Goal: Task Accomplishment & Management: Use online tool/utility

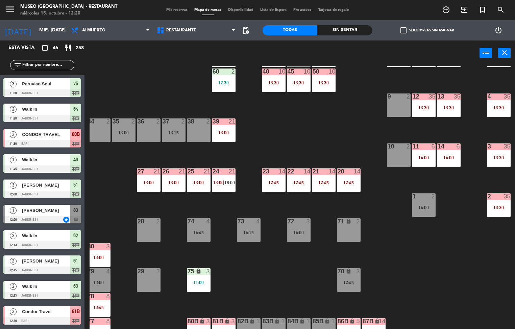
scroll to position [21, 54]
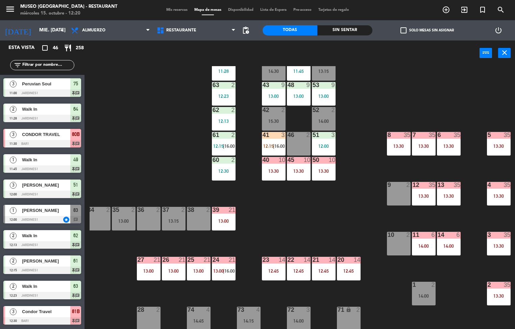
click at [51, 65] on input "text" at bounding box center [48, 64] width 52 height 7
click at [316, 230] on div "44 5 14:30 49 1 11:45 54 5 13:15 64 2 11:28 48 9 13:00 53 9 13:00 63 2 12:23 43…" at bounding box center [302, 198] width 425 height 264
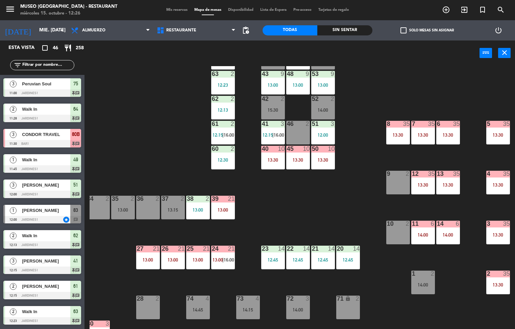
scroll to position [31, 55]
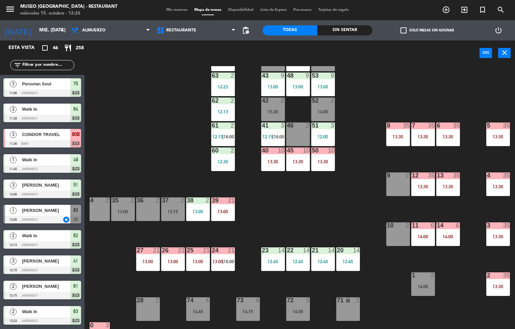
click at [350, 258] on div "20 14 12:45" at bounding box center [348, 260] width 24 height 24
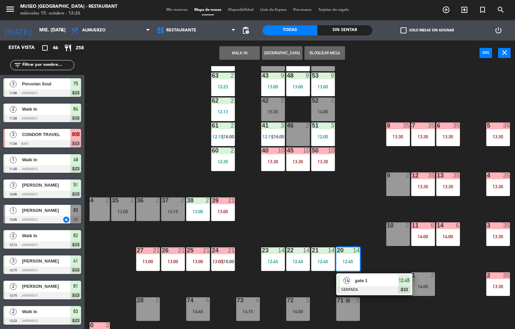
click at [347, 281] on span "14" at bounding box center [346, 280] width 7 height 7
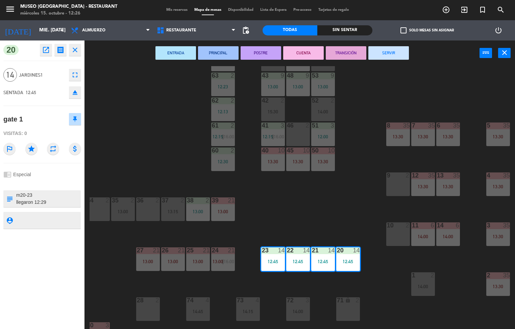
click at [46, 50] on icon "open_in_new" at bounding box center [46, 50] width 8 height 8
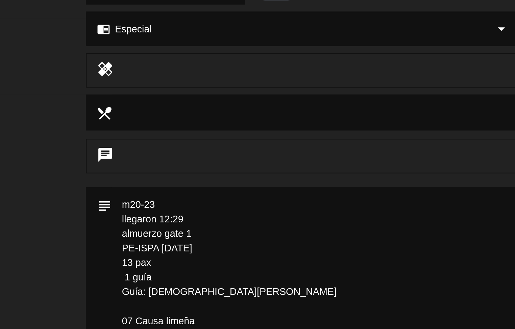
scroll to position [0, 0]
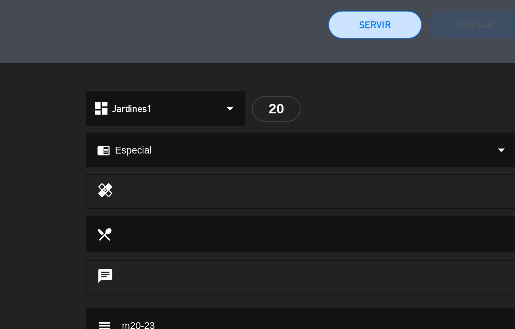
click at [186, 180] on button "Servir" at bounding box center [184, 181] width 46 height 14
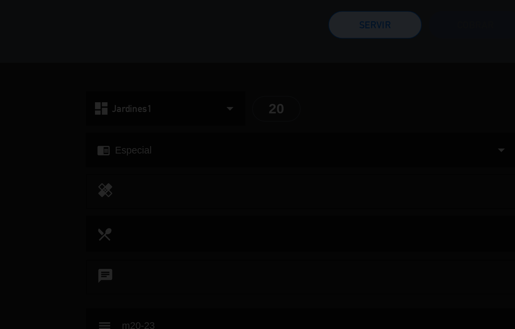
type textarea "m20-23 llegaron 12:29 almuerzo gate 1 PE-ISPA [DATE] 13 pax 1 guía Guía: [DEMOG…"
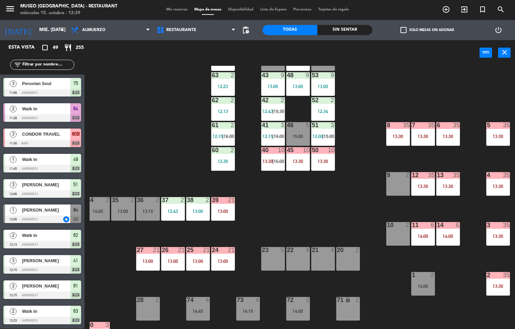
click at [214, 263] on div "13:00" at bounding box center [223, 261] width 24 height 5
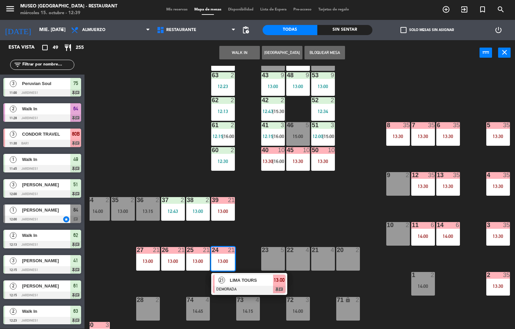
click at [252, 282] on span "LIMA TOURS" at bounding box center [251, 280] width 43 height 7
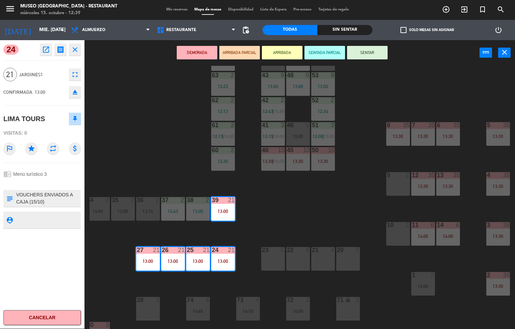
click at [47, 50] on icon "open_in_new" at bounding box center [46, 50] width 8 height 8
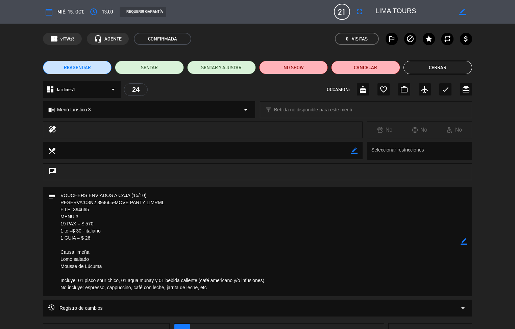
click at [440, 66] on button "Cerrar" at bounding box center [437, 68] width 69 height 14
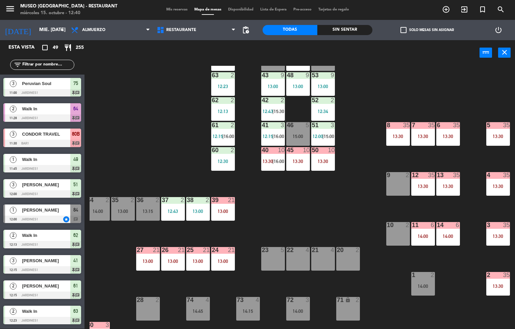
scroll to position [0, 0]
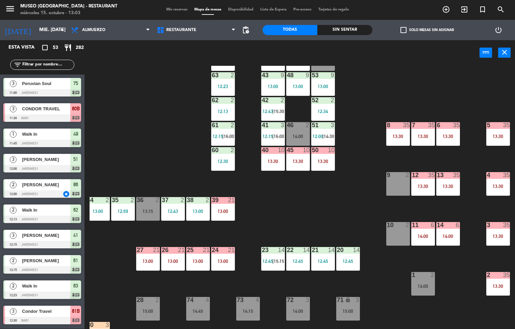
click at [324, 205] on div "44 warning 5 13:02 | 14:30 49 1 11:45 54 5 13:15 | 15:00 64 2 14:00 48 9 13:00 …" at bounding box center [302, 198] width 425 height 264
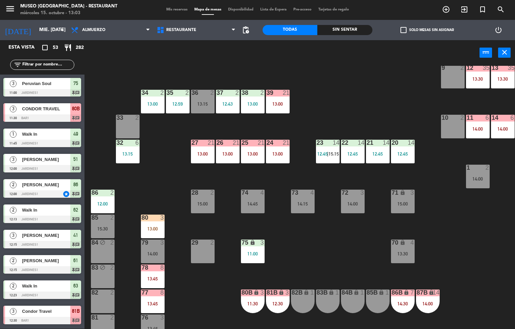
click at [321, 236] on div "44 warning 5 13:02 | 14:30 49 1 11:45 54 5 13:15 | 15:00 64 2 14:00 48 9 13:00 …" at bounding box center [302, 198] width 425 height 264
click at [153, 218] on div at bounding box center [152, 218] width 11 height 6
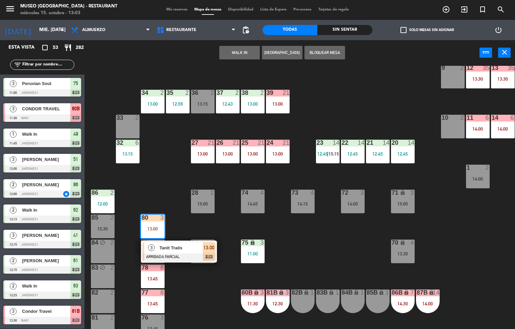
click at [336, 251] on div "44 warning 5 13:02 | 14:30 49 1 11:45 54 5 13:15 | 15:00 64 2 14:00 48 9 13:00 …" at bounding box center [302, 198] width 425 height 264
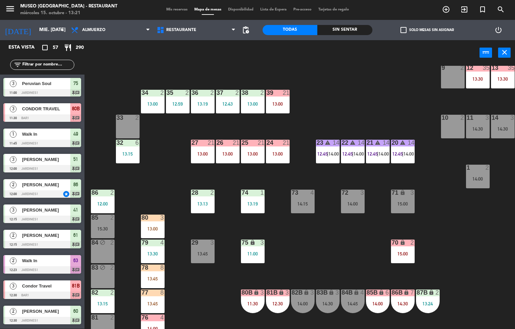
click at [332, 247] on div "44 warning 5 13:02 | 14:30 49 1 11:45 54 5 13:15 | 15:00 64 2 14:00 48 9 13:00 …" at bounding box center [302, 198] width 425 height 264
click at [378, 153] on span "|" at bounding box center [377, 153] width 1 height 5
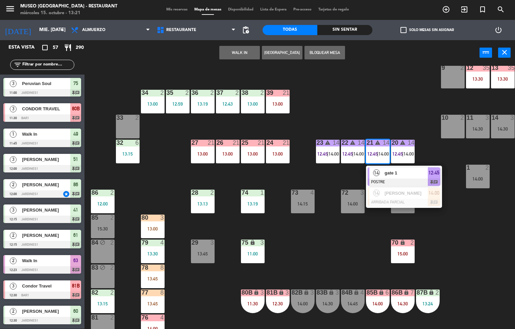
click at [327, 264] on div "44 warning 5 13:02 | 14:30 49 1 11:45 54 5 13:15 | 15:00 64 2 14:00 48 9 13:00 …" at bounding box center [302, 198] width 425 height 264
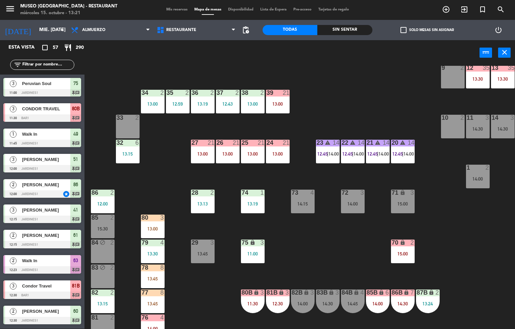
click at [281, 152] on div "13:00" at bounding box center [278, 154] width 24 height 5
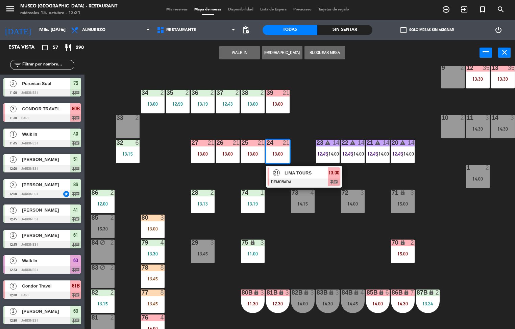
click at [294, 173] on span "LIMA TOURS" at bounding box center [305, 173] width 43 height 7
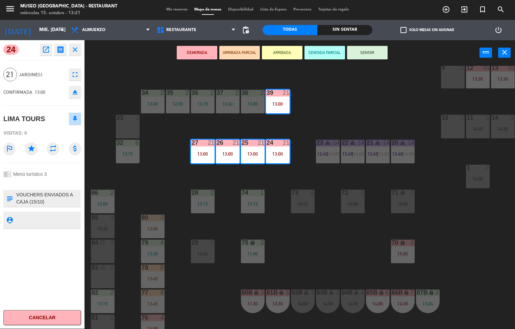
click at [46, 52] on icon "open_in_new" at bounding box center [46, 50] width 8 height 8
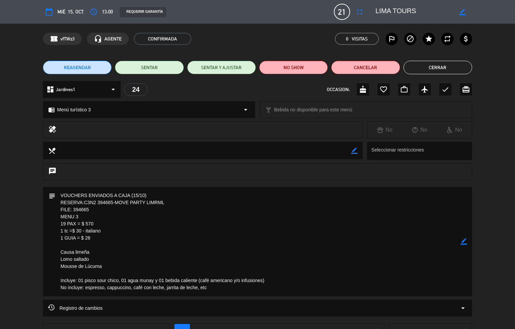
click at [439, 70] on button "Cerrar" at bounding box center [437, 68] width 69 height 14
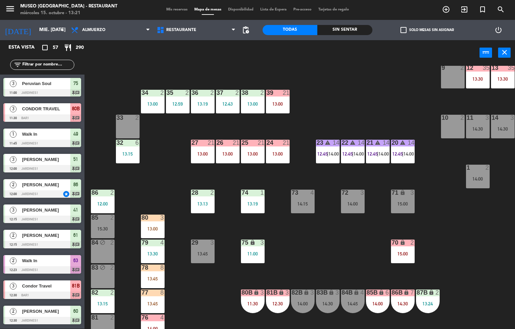
scroll to position [0, 0]
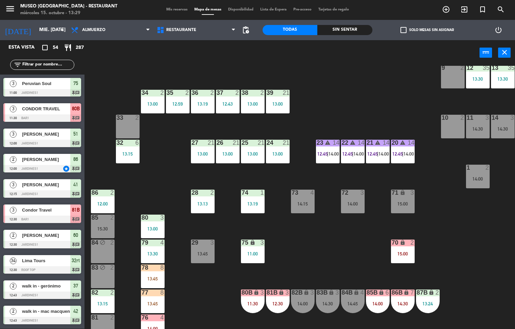
click at [312, 258] on div "44 warning 5 13:02 | 14:30 49 2 54 5 13:15 | 15:00 64 2 14:00 48 9 13:00 53 9 1…" at bounding box center [302, 198] width 425 height 264
click at [283, 104] on div "13:00" at bounding box center [278, 104] width 24 height 5
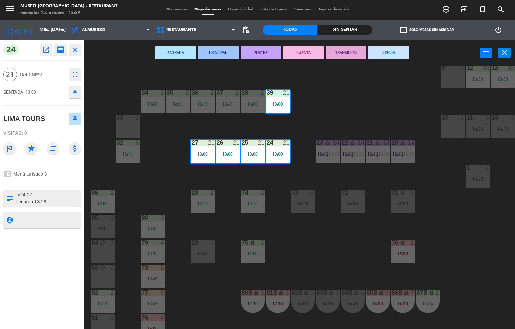
click at [364, 95] on div "44 warning 5 13:02 | 14:30 49 2 54 5 13:15 | 15:00 64 2 14:00 48 9 13:00 53 9 1…" at bounding box center [302, 198] width 425 height 264
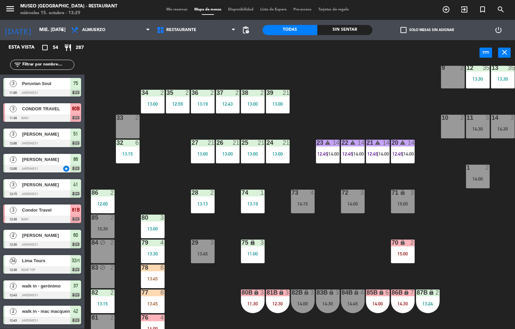
click at [249, 104] on div "13:00" at bounding box center [253, 104] width 24 height 5
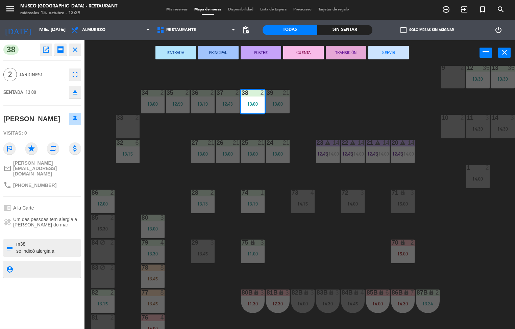
click at [168, 49] on button "ENTRADA" at bounding box center [175, 53] width 41 height 14
click at [381, 80] on div "44 warning 5 13:02 | 14:30 49 2 54 5 13:15 | 15:00 64 2 14:00 48 9 13:00 53 9 1…" at bounding box center [302, 198] width 425 height 264
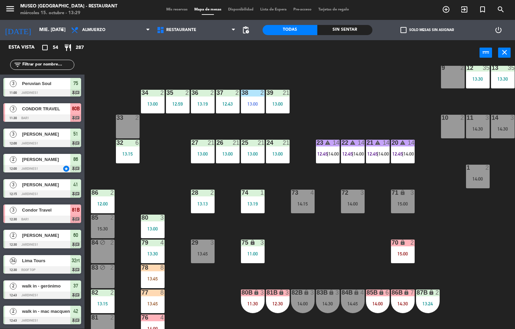
click at [224, 104] on div "12:43" at bounding box center [228, 104] width 24 height 5
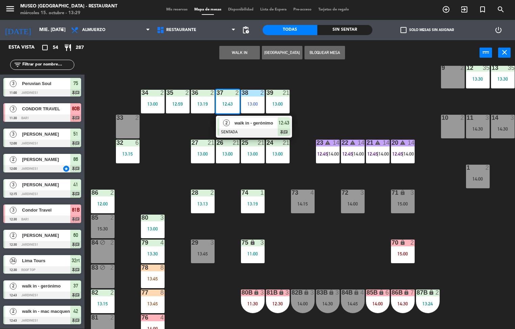
click at [263, 132] on div at bounding box center [254, 132] width 73 height 7
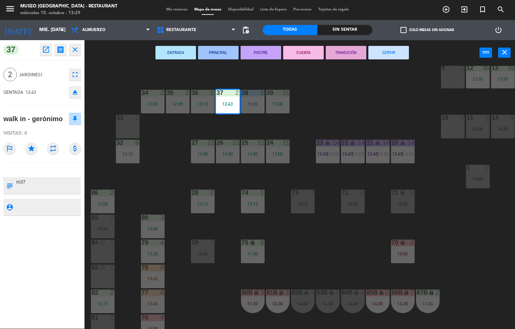
click at [340, 99] on div "44 warning 5 13:02 | 14:30 49 2 54 5 13:15 | 15:00 64 2 14:00 48 9 13:00 53 9 1…" at bounding box center [302, 198] width 425 height 264
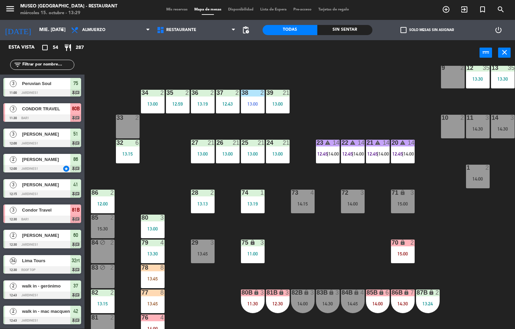
click at [142, 94] on div "34" at bounding box center [142, 93] width 0 height 6
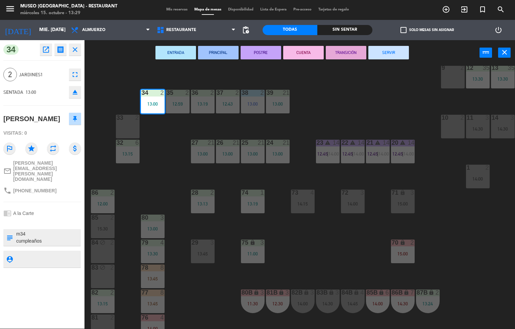
click at [221, 49] on button "PRINCIPAL" at bounding box center [218, 53] width 41 height 14
click at [367, 82] on div "44 warning 5 13:02 | 14:30 49 2 54 5 13:15 | 15:00 64 2 14:00 48 9 13:00 53 9 1…" at bounding box center [302, 198] width 425 height 264
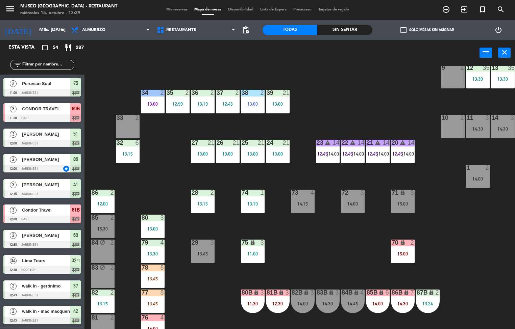
click at [178, 103] on div "44 warning 5 13:02 | 14:30 49 2 54 5 13:15 | 15:00 64 2 14:00 48 9 13:00 53 9 1…" at bounding box center [302, 198] width 425 height 264
click at [192, 140] on div "27" at bounding box center [192, 143] width 0 height 6
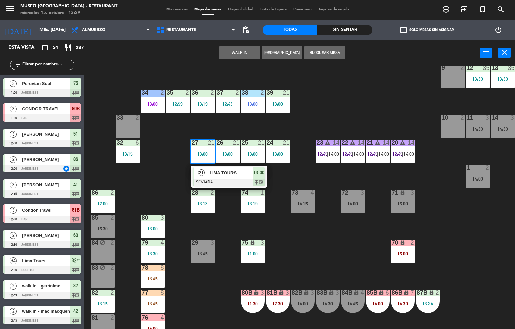
click at [396, 84] on div "44 warning 5 13:02 | 14:30 49 2 54 5 13:15 | 15:00 64 2 14:00 48 9 13:00 53 9 1…" at bounding box center [302, 198] width 425 height 264
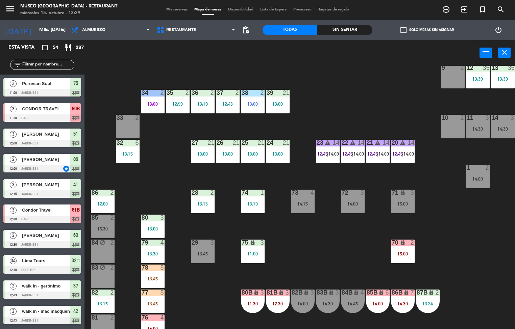
click at [182, 102] on div "12:59" at bounding box center [178, 104] width 24 height 5
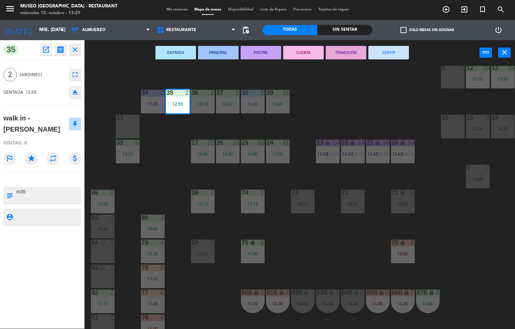
click at [219, 52] on button "PRINCIPAL" at bounding box center [218, 53] width 41 height 14
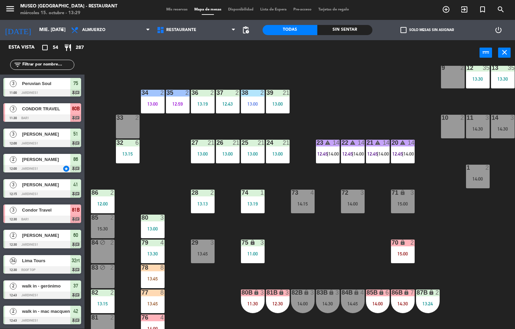
click at [378, 107] on div "44 warning 5 13:02 | 14:30 49 2 54 5 13:15 | 15:00 64 2 14:00 48 9 13:00 53 9 1…" at bounding box center [302, 198] width 425 height 264
click at [346, 82] on div "44 warning 5 13:02 | 14:30 49 2 54 5 13:15 | 15:00 64 2 14:00 48 9 13:00 53 9 1…" at bounding box center [302, 198] width 425 height 264
click at [367, 86] on div "44 warning 5 13:02 | 14:30 49 2 54 5 13:15 | 15:00 64 2 14:00 48 9 13:00 53 9 1…" at bounding box center [302, 198] width 425 height 264
click at [325, 256] on div "44 warning 4 13:38 | 14:30 49 2 54 5 15:00 64 2 14:00 48 9 13:00 53 9 13:00 63 …" at bounding box center [302, 198] width 425 height 264
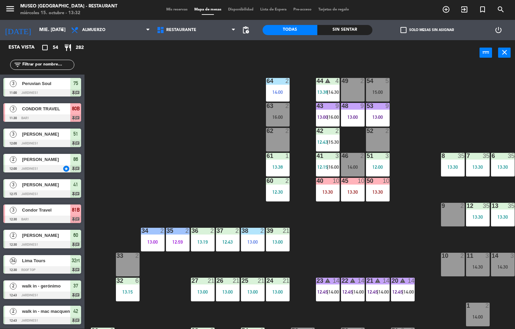
click at [333, 80] on div "4" at bounding box center [338, 81] width 11 height 6
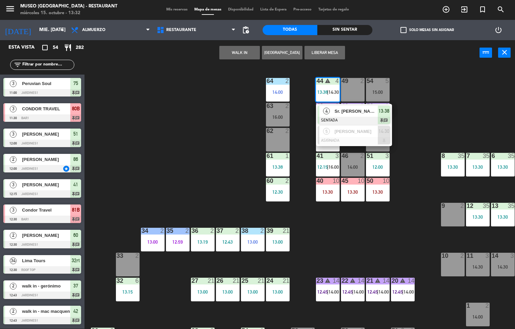
click at [370, 113] on span "Sr. [PERSON_NAME]" at bounding box center [355, 111] width 43 height 7
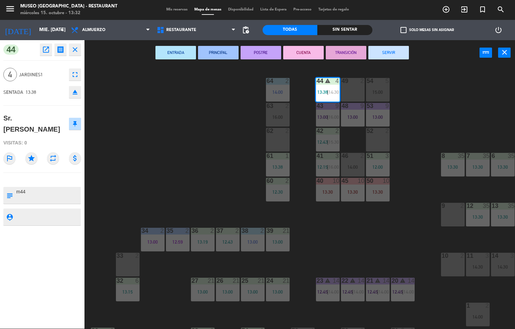
click at [393, 246] on div "44 warning 4 13:38 | 14:30 49 2 54 5 15:00 64 2 14:00 48 9 13:00 53 9 13:00 63 …" at bounding box center [302, 198] width 425 height 264
click at [453, 104] on div "44 warning 4 13:38 | 14:30 49 2 54 5 15:00 64 2 14:00 48 9 13:00 53 9 13:00 63 …" at bounding box center [302, 198] width 425 height 264
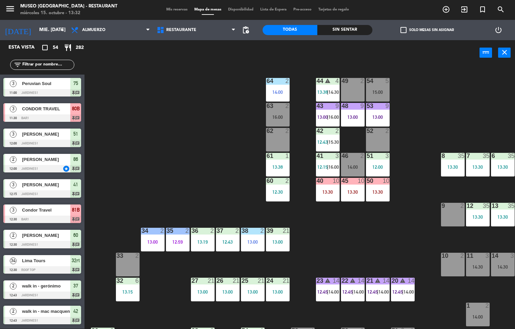
scroll to position [0, 0]
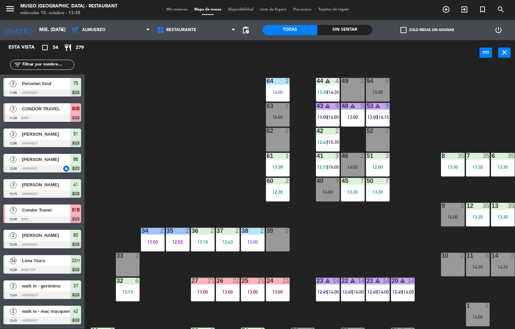
click at [338, 243] on div "44 warning 4 13:38 | 14:30 49 2 54 5 15:00 64 2 14:00 48 warning 9 13:00 53 war…" at bounding box center [302, 198] width 425 height 264
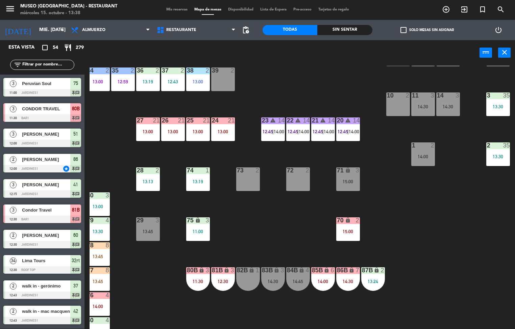
scroll to position [160, 0]
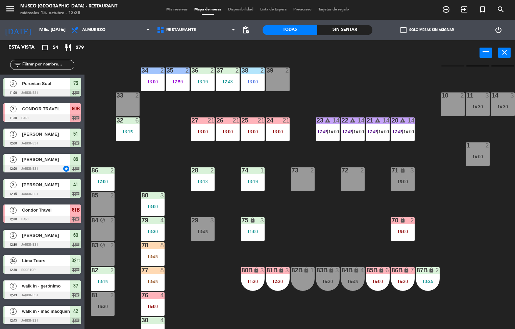
click at [211, 120] on div "21" at bounding box center [210, 121] width 7 height 6
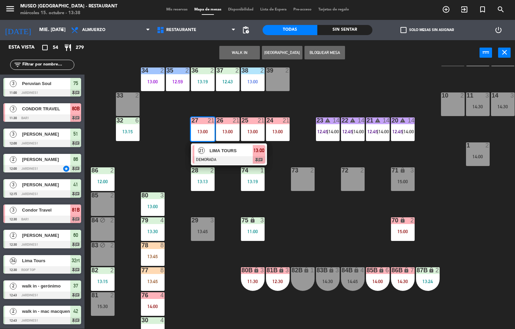
click at [221, 150] on span "LIMA TOURS" at bounding box center [230, 150] width 43 height 7
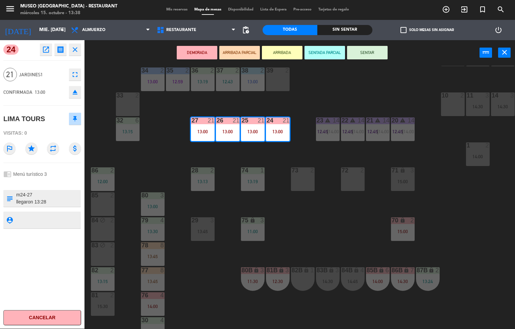
click at [367, 52] on button "SENTAR" at bounding box center [367, 53] width 41 height 14
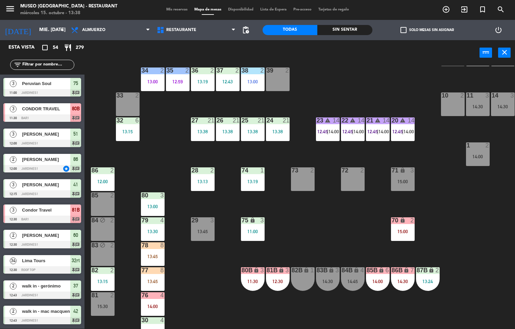
scroll to position [0, 0]
click at [206, 122] on div at bounding box center [202, 121] width 11 height 6
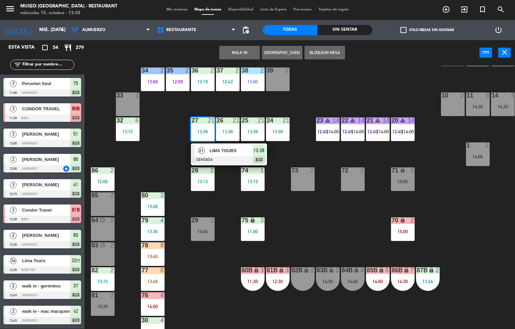
click at [219, 159] on div at bounding box center [229, 159] width 73 height 7
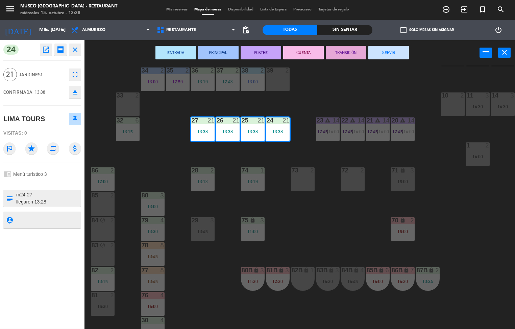
click at [178, 52] on button "ENTRADA" at bounding box center [175, 53] width 41 height 14
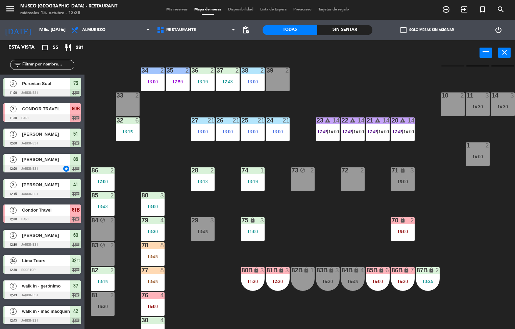
scroll to position [0, 0]
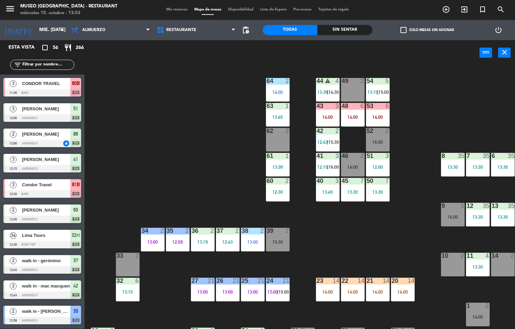
click at [191, 159] on div "44 warning 4 13:38 | 14:30 49 2 54 5 13:15 | 15:00 64 2 14:00 48 6 14:00 53 6 1…" at bounding box center [302, 198] width 425 height 264
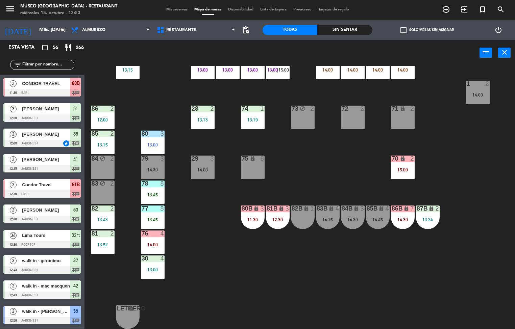
click at [151, 183] on div at bounding box center [152, 184] width 11 height 6
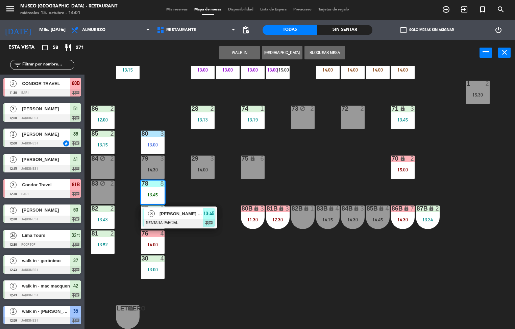
click at [337, 277] on div "44 warning 4 13:38 | 14:30 49 2 54 5 13:15 | 15:00 64 2 14:00 48 6 14:00 53 6 1…" at bounding box center [302, 198] width 425 height 264
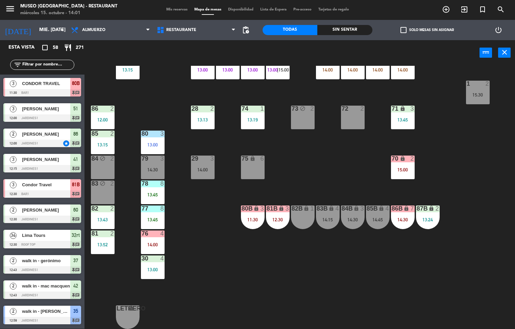
scroll to position [142, 0]
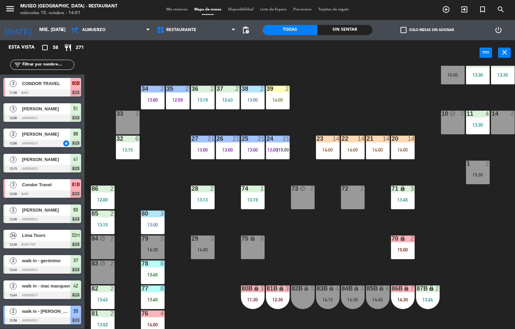
click at [277, 102] on div "39 2 14:00" at bounding box center [278, 98] width 24 height 24
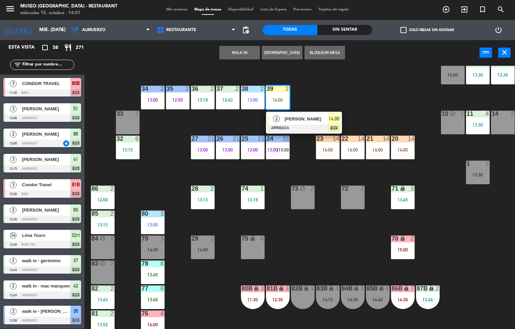
click at [295, 123] on div "[PERSON_NAME]" at bounding box center [306, 119] width 44 height 11
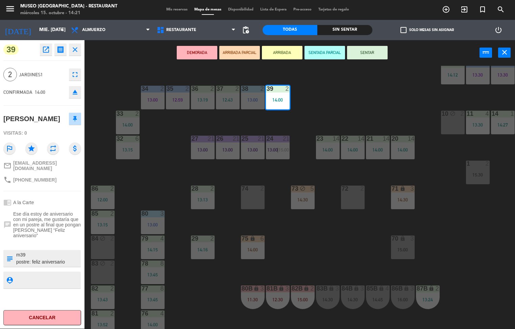
click at [307, 233] on div "44 block 4 13:38 49 2 54 5 13:15 | 15:00 64 2 14:00 48 7 14:30 53 7 14:30 63 1 …" at bounding box center [302, 198] width 425 height 264
click at [250, 90] on div at bounding box center [252, 89] width 11 height 6
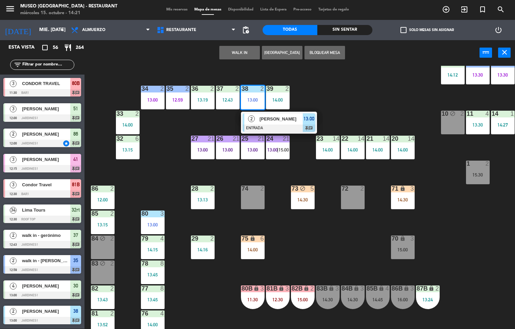
scroll to position [0, 0]
click at [293, 118] on span "[PERSON_NAME]" at bounding box center [280, 119] width 43 height 7
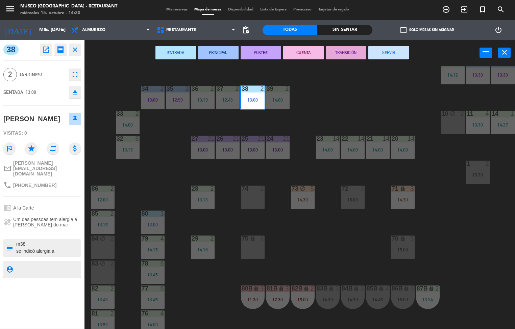
click at [326, 243] on div "44 block 4 13:38 49 2 54 5 13:15 | 15:00 64 2 14:00 48 5 14:30 53 5 14:30 63 1 …" at bounding box center [302, 198] width 425 height 264
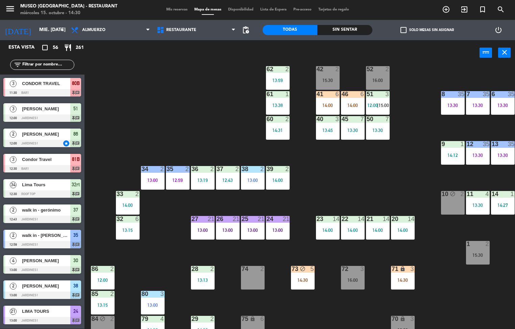
scroll to position [87, 0]
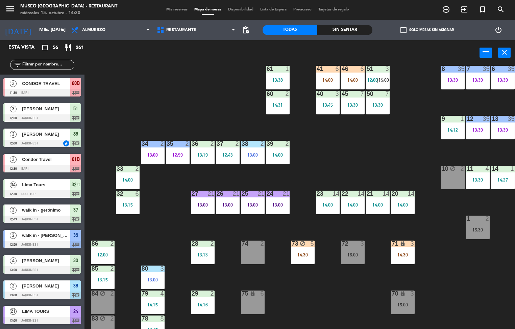
click at [403, 256] on div "14:30" at bounding box center [403, 255] width 24 height 5
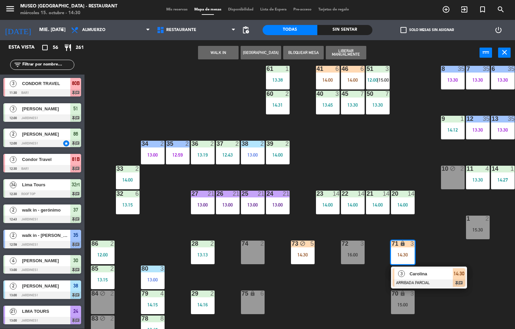
click at [410, 280] on div at bounding box center [429, 283] width 73 height 7
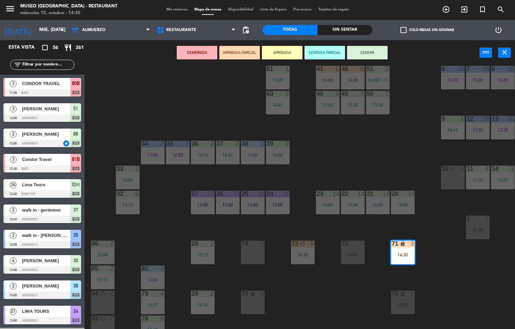
click at [428, 284] on div "44 block 4 13:38 49 2 54 5 13:15 | 15:00 64 2 14:00 48 5 14:30 53 5 14:30 63 1 …" at bounding box center [302, 198] width 425 height 264
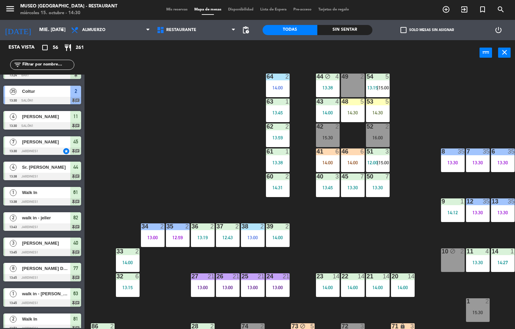
scroll to position [6, 0]
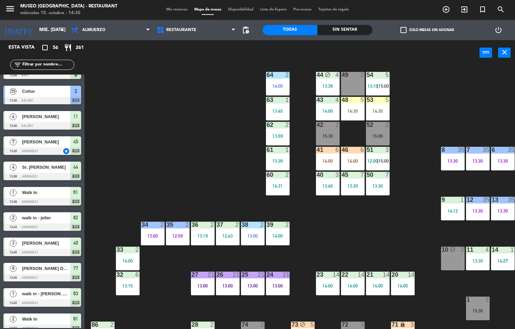
click at [377, 149] on div at bounding box center [377, 150] width 11 height 6
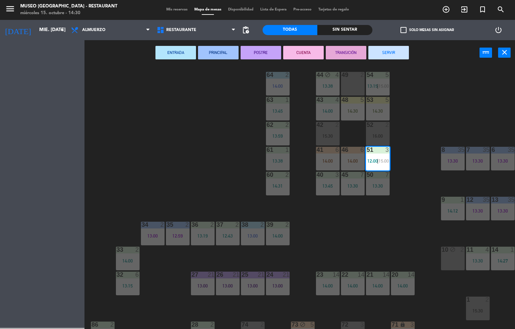
scroll to position [7, 0]
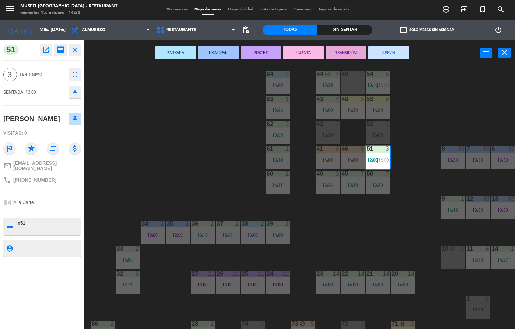
click at [346, 52] on button "TRANSICIÓN" at bounding box center [346, 53] width 41 height 14
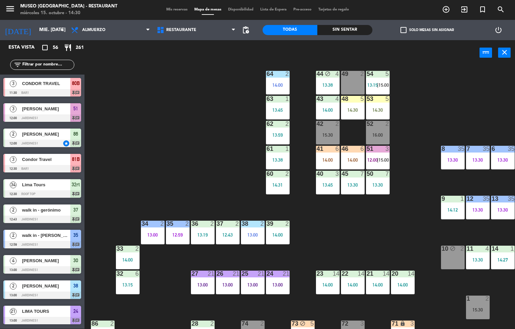
click at [389, 159] on span "15:00" at bounding box center [383, 159] width 10 height 5
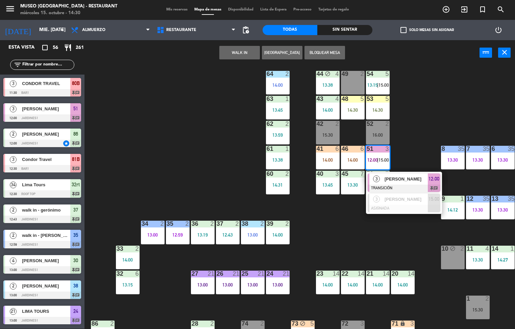
click at [416, 180] on span "[PERSON_NAME]" at bounding box center [405, 179] width 43 height 7
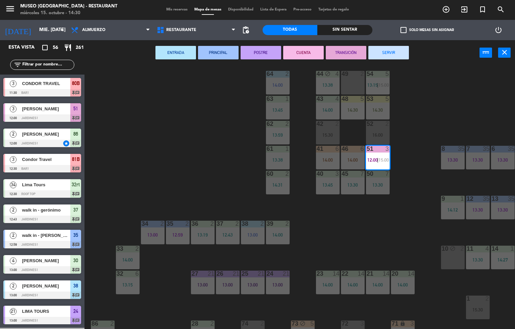
click at [302, 52] on button "CUENTA" at bounding box center [303, 53] width 41 height 14
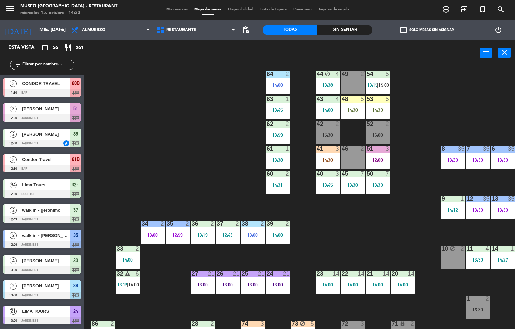
click at [409, 236] on div "44 block 4 13:38 49 2 54 5 13:15 | 15:00 64 2 14:00 48 5 14:30 53 5 14:30 63 1 …" at bounding box center [302, 198] width 425 height 264
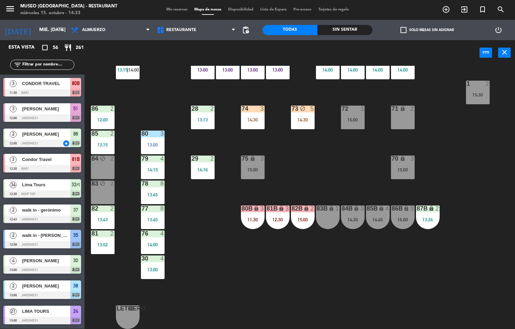
click at [305, 213] on div "82B lock 2 15:00" at bounding box center [303, 218] width 24 height 24
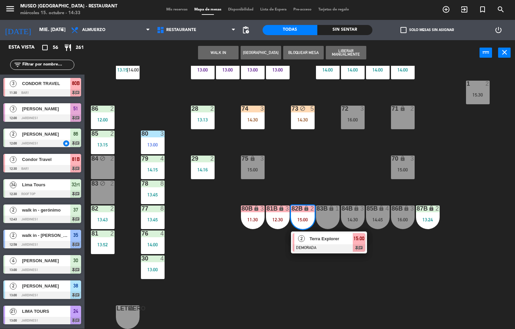
click at [337, 237] on span "Terra Explorer" at bounding box center [330, 238] width 43 height 7
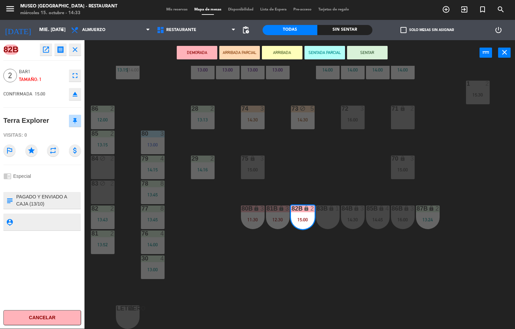
click at [47, 51] on icon "open_in_new" at bounding box center [46, 50] width 8 height 8
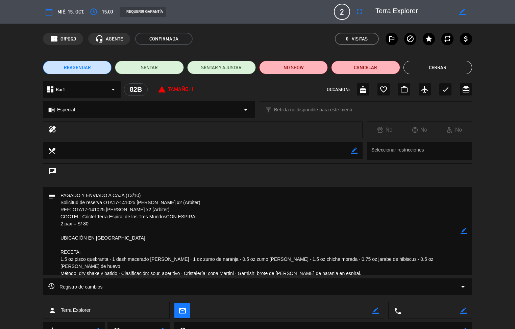
click at [447, 45] on label "repeat" at bounding box center [447, 39] width 12 height 12
click at [438, 67] on button "Cerrar" at bounding box center [437, 68] width 69 height 14
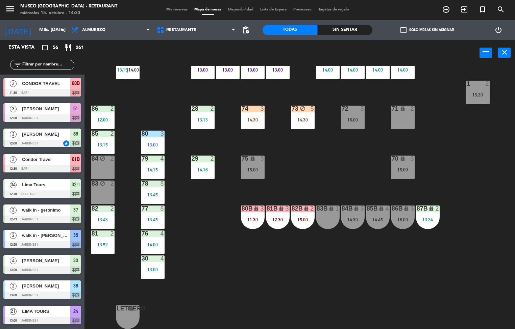
scroll to position [246, 0]
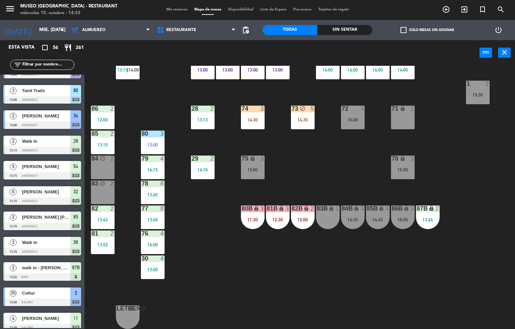
click at [302, 218] on div "15:00" at bounding box center [303, 220] width 24 height 5
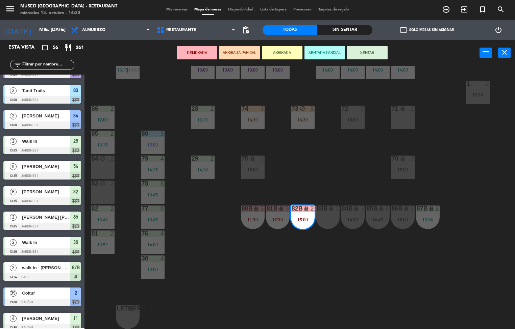
click at [235, 49] on button "ARRIBADA PARCIAL" at bounding box center [239, 53] width 41 height 14
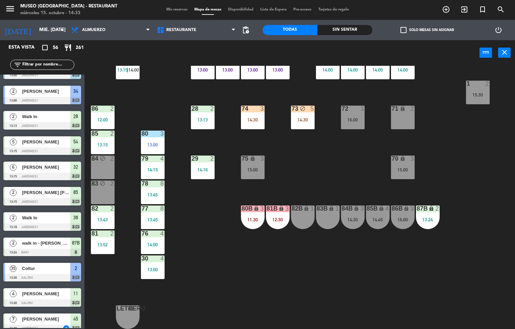
scroll to position [69, 0]
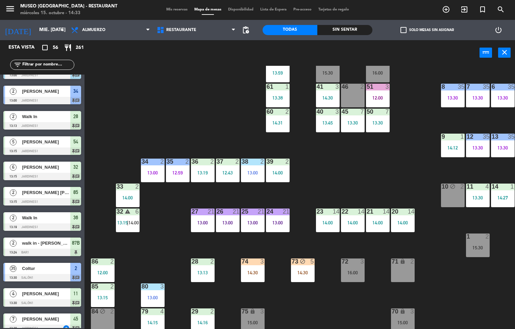
click at [177, 168] on div "35 2 12:59" at bounding box center [178, 171] width 24 height 24
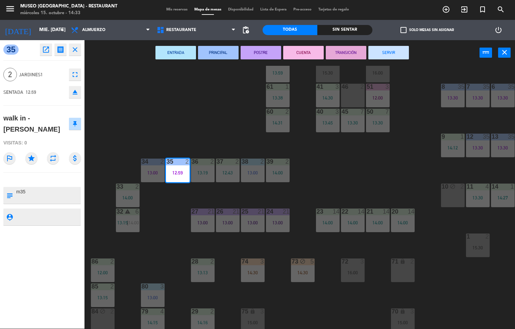
click at [346, 52] on button "TRANSICIÓN" at bounding box center [346, 53] width 41 height 14
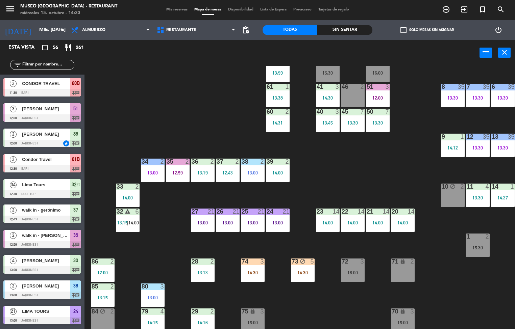
click at [364, 165] on div "44 block 4 13:38 49 2 15:00 54 5 13:15 | 15:00 64 2 14:00 48 5 14:30 53 5 14:30…" at bounding box center [302, 198] width 425 height 264
click at [147, 164] on div at bounding box center [152, 162] width 11 height 6
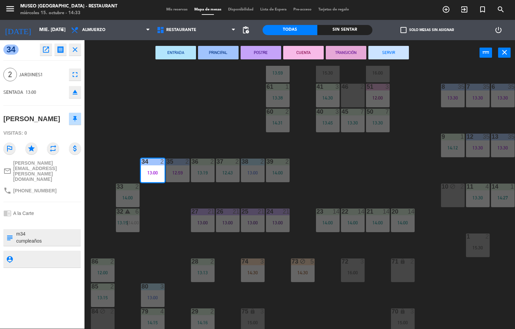
click at [399, 50] on button "SERVIR" at bounding box center [388, 53] width 41 height 14
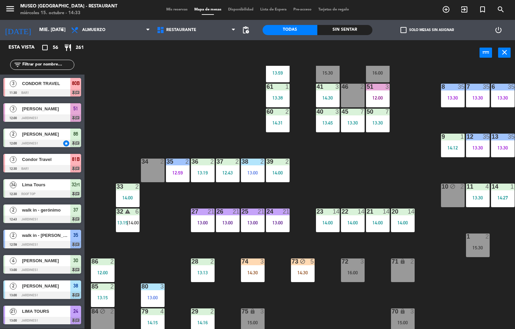
click at [407, 148] on div "44 block 4 13:38 49 2 15:00 54 5 13:15 | 15:00 64 2 14:00 48 5 14:30 53 5 14:30…" at bounding box center [302, 198] width 425 height 264
click at [176, 173] on div "12:59" at bounding box center [178, 173] width 24 height 5
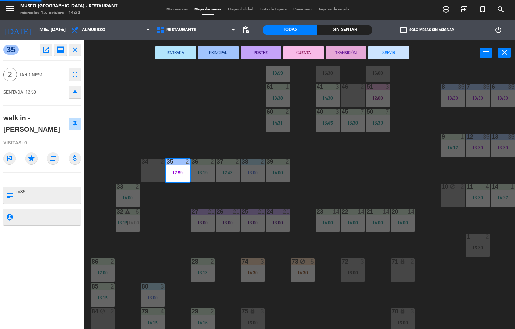
scroll to position [0, 0]
click at [398, 47] on button "SERVIR" at bounding box center [388, 53] width 41 height 14
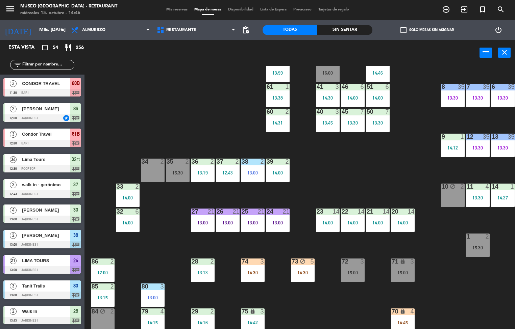
click at [366, 171] on div "44 block 4 13:38 49 2 15:00 54 5 13:15 | 15:00 64 2 14:00 48 5 14:30 53 5 14:30…" at bounding box center [302, 198] width 425 height 264
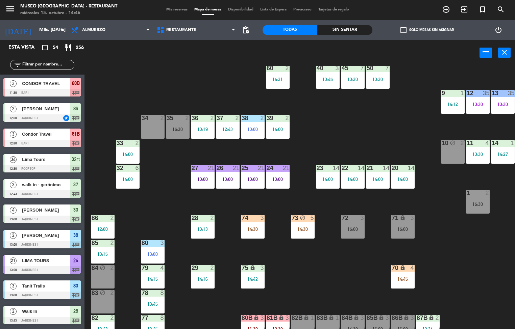
click at [403, 279] on div "14:45" at bounding box center [403, 279] width 24 height 5
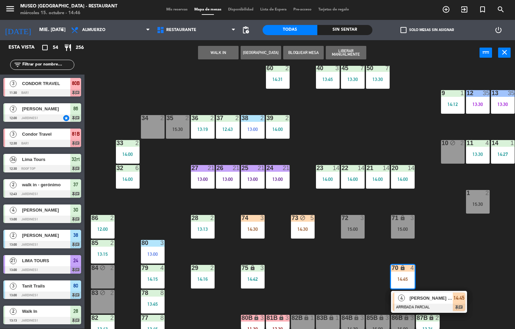
click at [312, 263] on div "44 block 4 13:38 49 2 15:00 54 5 13:15 | 15:00 64 2 14:00 48 5 14:30 53 5 14:30…" at bounding box center [302, 198] width 425 height 264
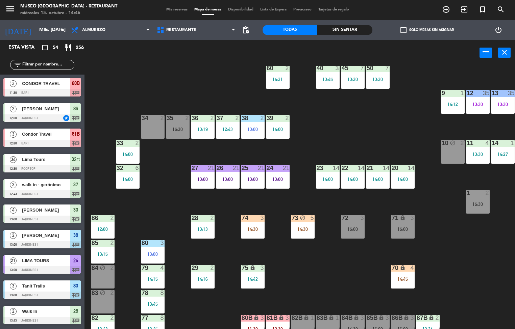
click at [468, 284] on div "44 block 4 13:38 49 2 15:00 54 5 13:15 | 15:00 64 2 14:00 48 5 14:30 53 5 14:30…" at bounding box center [302, 198] width 425 height 264
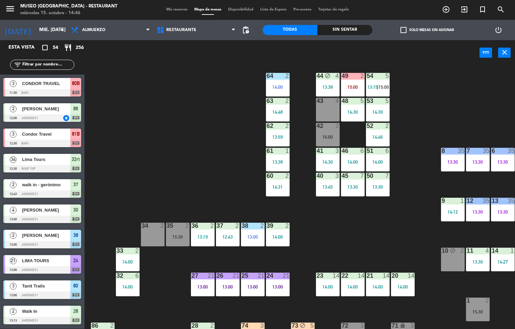
scroll to position [4, 0]
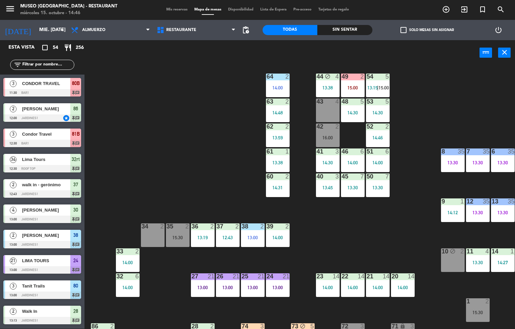
click at [348, 82] on div "49 2 15:00" at bounding box center [353, 86] width 24 height 24
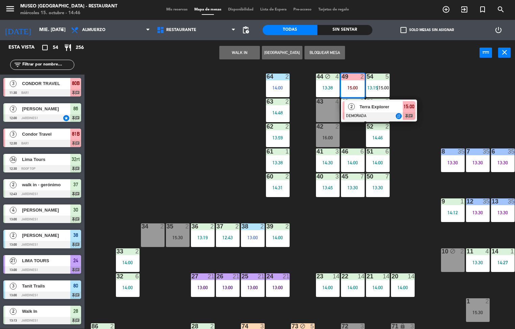
click at [382, 110] on span "Terra Explorer" at bounding box center [380, 106] width 43 height 7
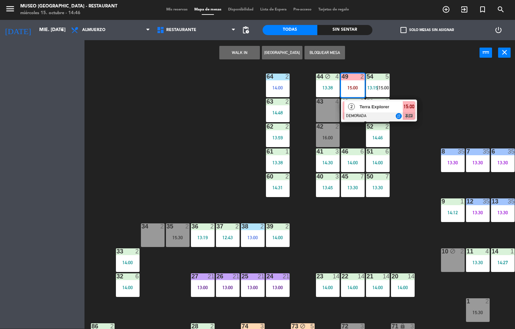
click at [442, 110] on div "44 block 4 13:38 49 2 15:00 2 Terra Explorer DEMORADA repeat 15:00 chat 54 5 13…" at bounding box center [302, 198] width 425 height 264
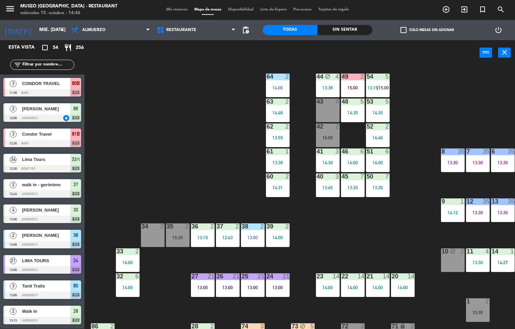
scroll to position [0, 0]
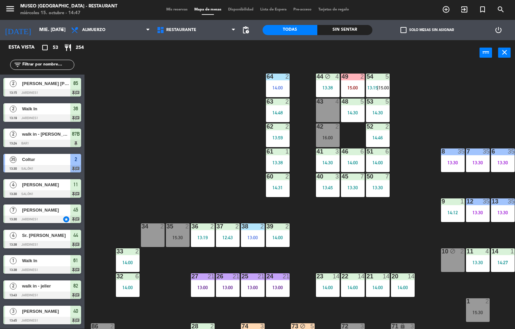
click at [381, 233] on div "44 block 4 13:38 49 2 15:00 54 5 13:15 | 15:00 64 2 14:00 48 5 14:30 53 5 14:30…" at bounding box center [302, 198] width 425 height 264
click at [339, 77] on div "49" at bounding box center [341, 77] width 11 height 6
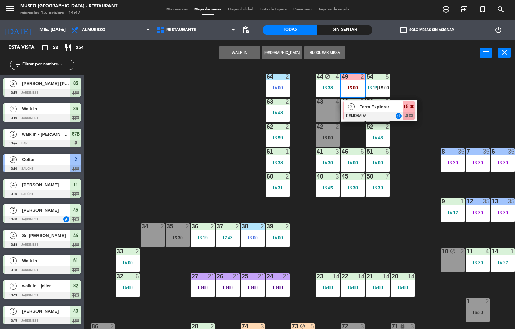
click at [367, 124] on div "52" at bounding box center [367, 127] width 0 height 6
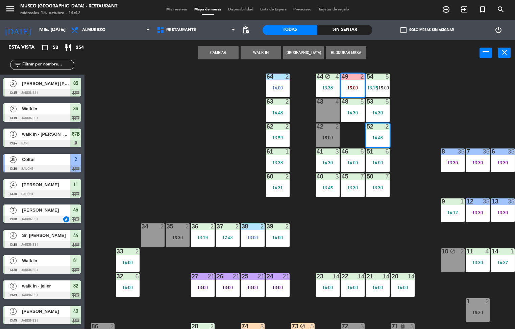
click at [447, 120] on div "44 block 4 13:38 49 2 15:00 54 5 13:15 | 15:00 64 2 14:00 48 5 14:30 53 5 14:30…" at bounding box center [302, 198] width 425 height 264
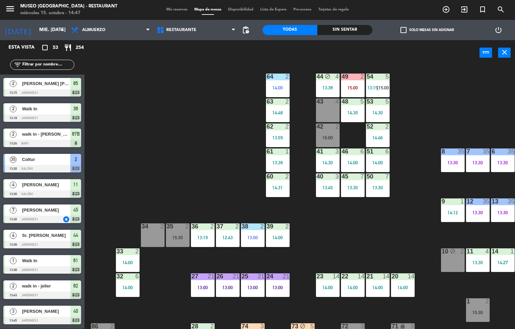
click at [352, 76] on div at bounding box center [352, 77] width 11 height 6
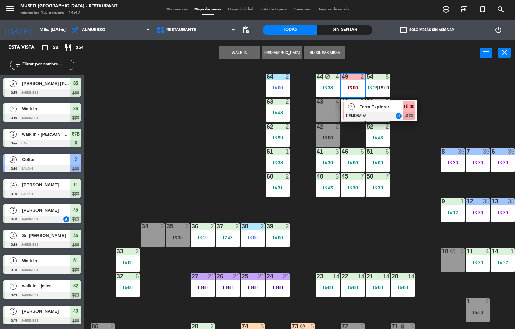
click at [361, 119] on div at bounding box center [379, 116] width 73 height 7
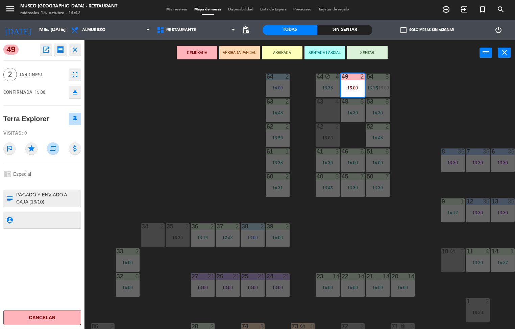
click at [45, 53] on icon "open_in_new" at bounding box center [46, 50] width 8 height 8
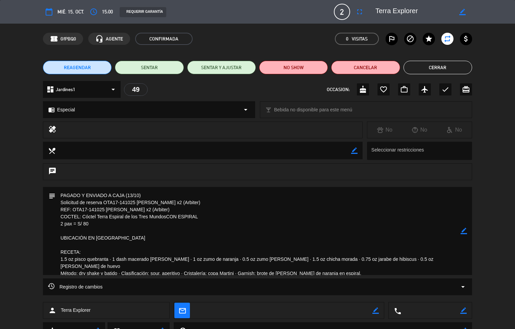
click at [451, 64] on button "Cerrar" at bounding box center [437, 68] width 69 height 14
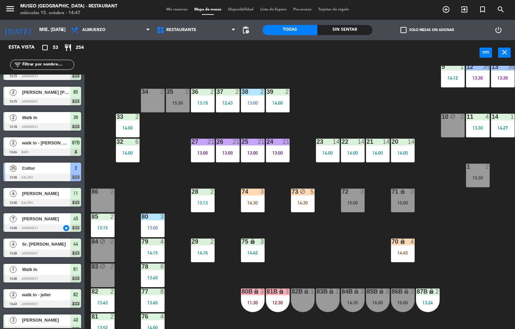
scroll to position [139, 0]
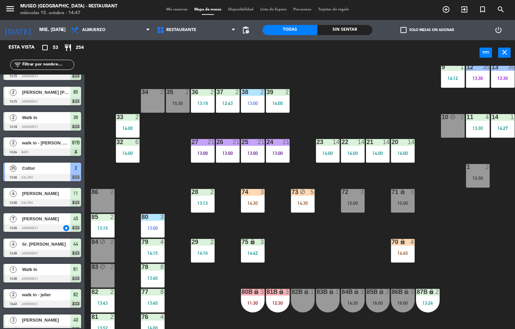
click at [260, 200] on div "74 3 14:30" at bounding box center [253, 201] width 24 height 24
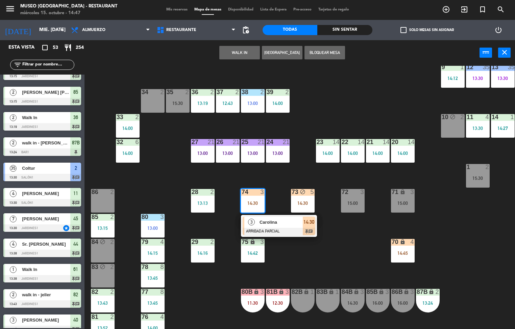
click at [432, 204] on div "44 block 4 13:38 49 2 15:00 54 5 13:15 | 15:00 64 2 14:00 48 5 14:30 53 5 14:30…" at bounding box center [302, 198] width 425 height 264
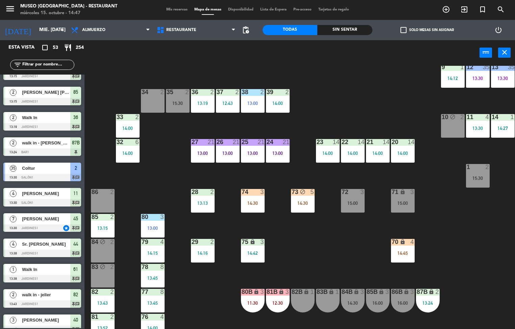
scroll to position [0, 0]
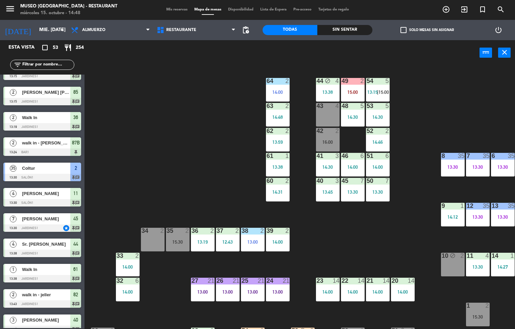
click at [380, 240] on div "44 block 4 13:38 49 2 15:00 54 5 13:15 | 15:00 64 2 14:00 48 5 14:30 53 5 14:30…" at bounding box center [302, 198] width 425 height 264
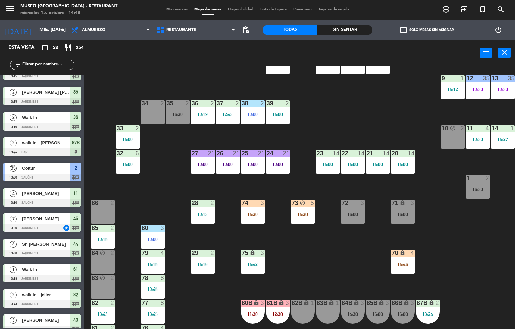
scroll to position [37, 0]
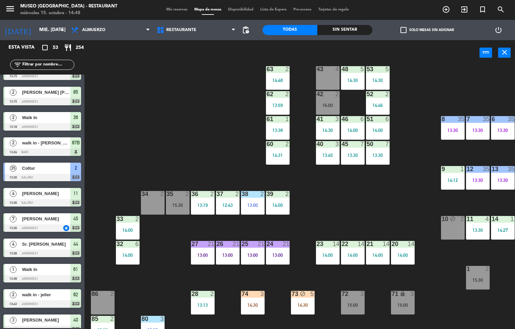
click at [250, 305] on div "14:30" at bounding box center [253, 305] width 24 height 5
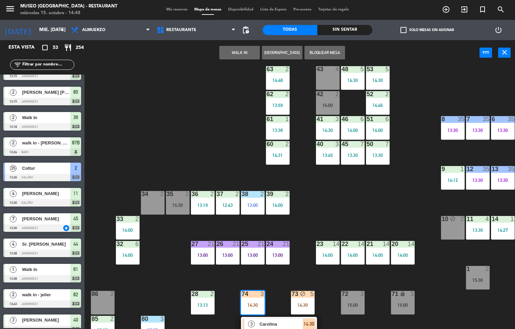
click at [333, 77] on div "43 4" at bounding box center [328, 78] width 24 height 24
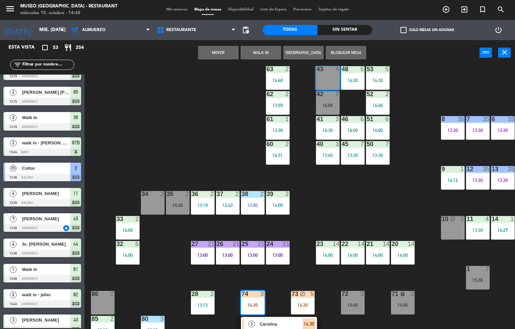
click at [218, 52] on button "Mover" at bounding box center [218, 53] width 41 height 14
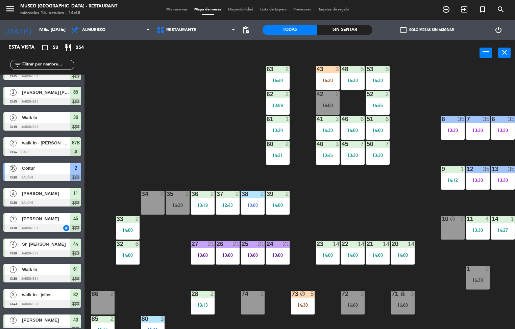
click at [325, 79] on div "14:30" at bounding box center [328, 80] width 24 height 5
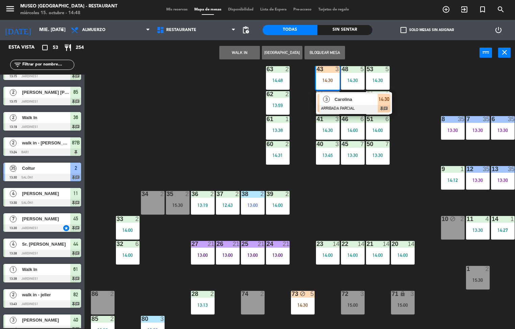
click at [363, 98] on span "Carolina" at bounding box center [355, 99] width 43 height 7
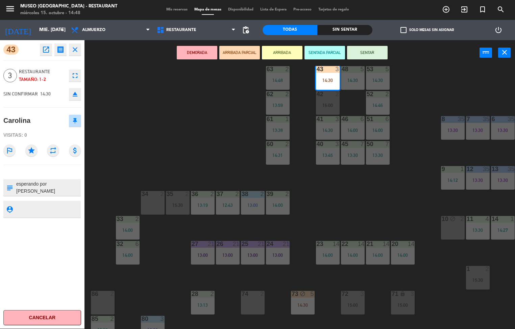
click at [379, 196] on div "44 block 4 13:38 49 2 15:00 54 5 13:15 | 15:00 64 2 14:00 48 5 14:30 53 5 14:30…" at bounding box center [302, 198] width 425 height 264
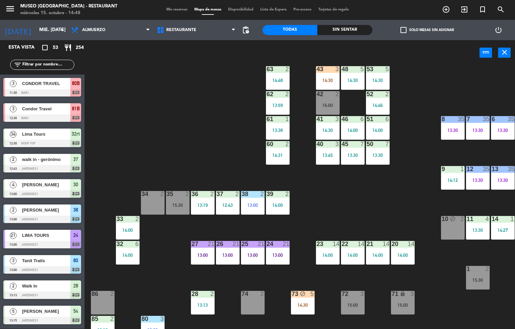
scroll to position [397, 0]
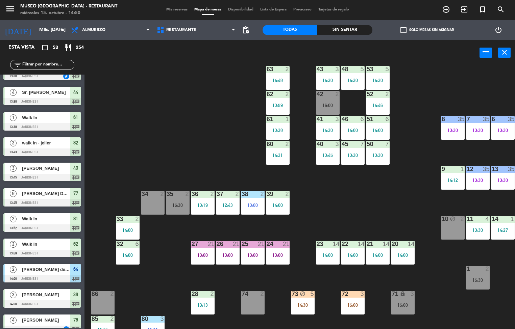
click at [396, 191] on div "44 block 4 13:38 49 2 15:00 54 5 13:15 | 15:00 64 2 14:00 48 5 14:30 53 5 14:30…" at bounding box center [302, 198] width 425 height 264
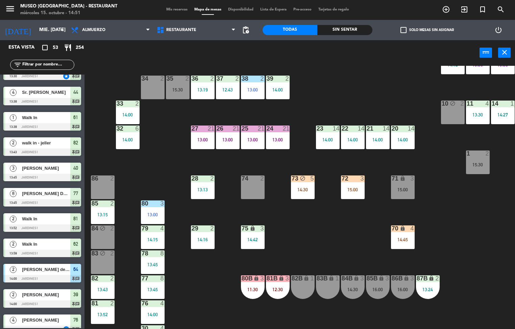
click at [254, 238] on div "14:42" at bounding box center [253, 240] width 24 height 5
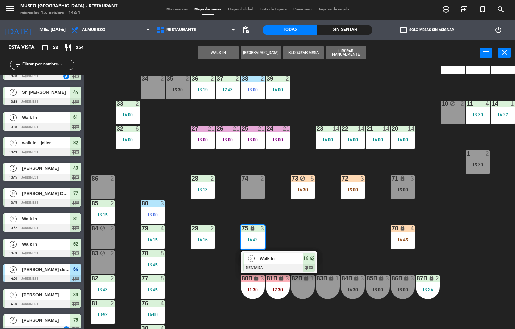
click at [280, 259] on span "Walk In" at bounding box center [280, 258] width 43 height 7
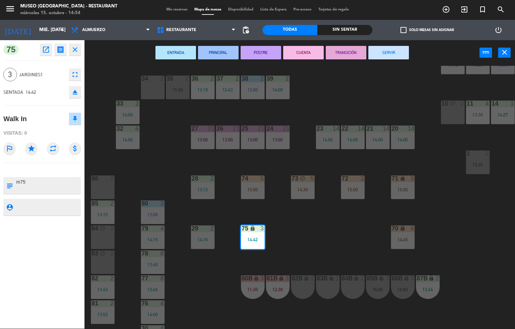
click at [338, 234] on div "44 block 4 13:38 49 2 15:00 54 5 13:15 64 2 14:00 48 5 14:30 53 5 14:30 63 2 14…" at bounding box center [302, 198] width 425 height 264
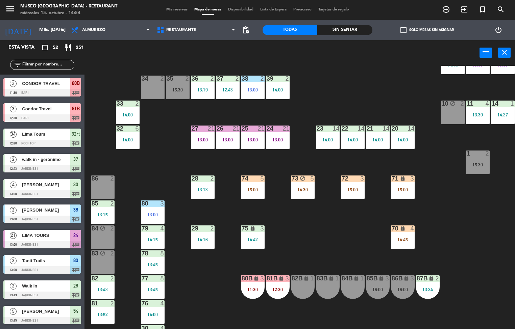
scroll to position [109, 0]
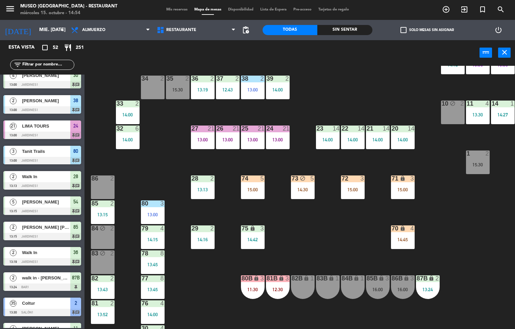
click at [251, 191] on div "15:00" at bounding box center [253, 190] width 24 height 5
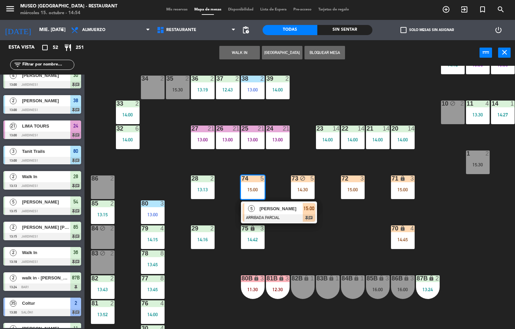
click at [325, 246] on div "44 block 4 13:38 49 2 15:00 54 5 13:15 64 2 14:00 48 5 14:30 53 5 14:30 63 2 14…" at bounding box center [302, 198] width 425 height 264
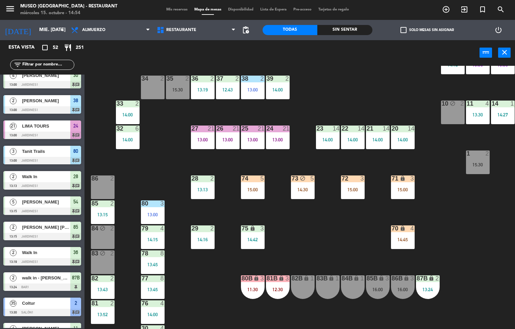
click at [402, 240] on div "14:45" at bounding box center [403, 240] width 24 height 5
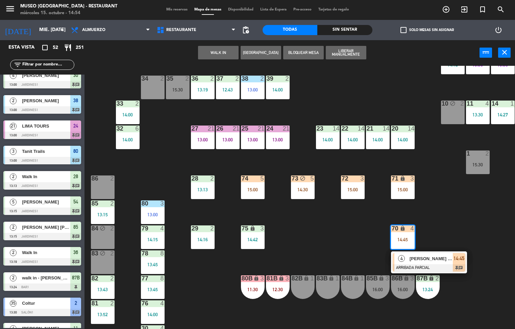
click at [453, 218] on div "44 block 4 13:38 49 2 15:00 54 5 13:15 64 2 14:00 48 5 14:30 53 5 14:30 63 2 14…" at bounding box center [302, 198] width 425 height 264
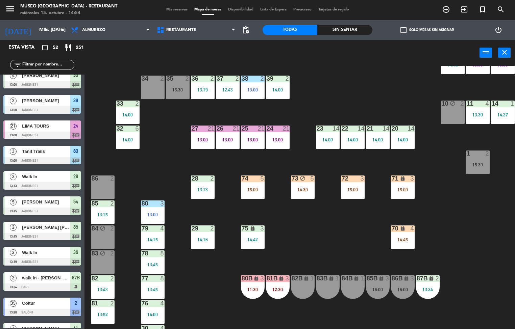
click at [444, 249] on div "44 block 4 13:38 49 2 15:00 54 5 13:15 64 2 14:00 48 5 14:30 53 5 14:30 63 2 14…" at bounding box center [302, 198] width 425 height 264
click at [367, 86] on div "44 block 4 13:38 49 2 54 5 13:15 64 2 14:00 48 5 14:30 53 5 14:30 63 2 14:48 43…" at bounding box center [302, 198] width 425 height 264
click at [174, 90] on div "15:30" at bounding box center [178, 90] width 24 height 5
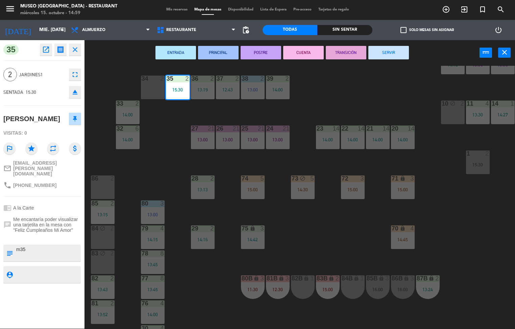
click at [337, 252] on div "44 block 4 13:38 49 2 54 5 13:15 64 2 14:00 48 5 14:30 53 5 14:30 63 2 14:48 43…" at bounding box center [302, 198] width 425 height 264
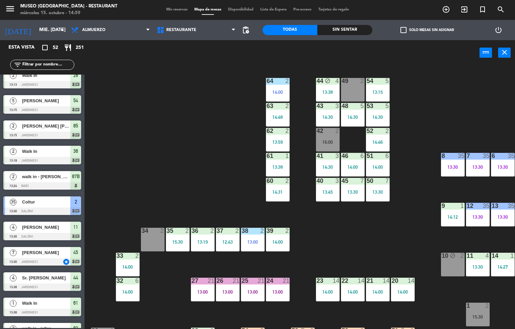
scroll to position [3, 0]
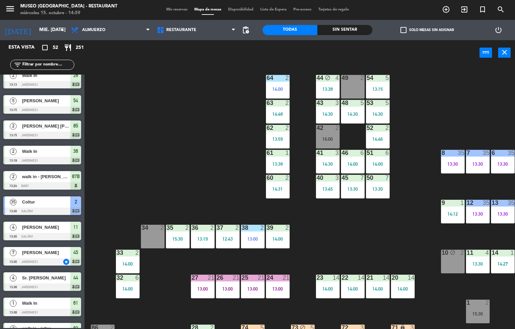
click at [277, 154] on div at bounding box center [277, 153] width 11 height 6
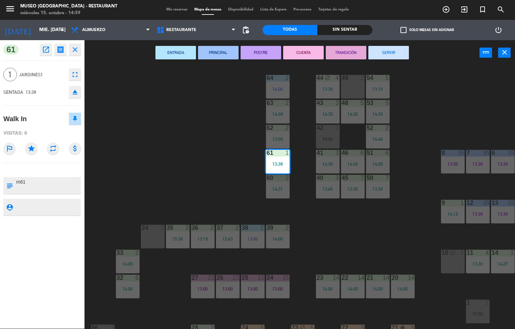
click at [393, 52] on button "SERVIR" at bounding box center [388, 53] width 41 height 14
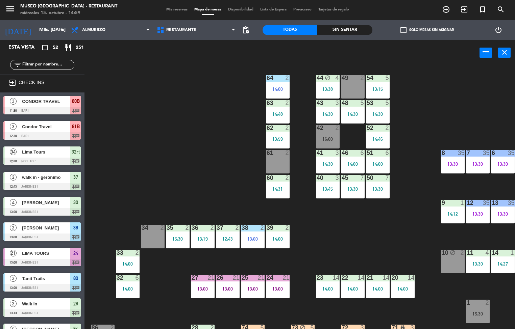
click at [429, 94] on div "44 block 4 13:38 49 2 54 5 13:15 64 2 14:00 48 5 14:30 53 5 14:30 63 2 14:48 43…" at bounding box center [302, 198] width 425 height 264
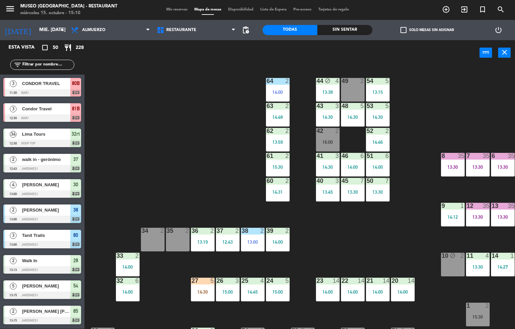
scroll to position [225, 0]
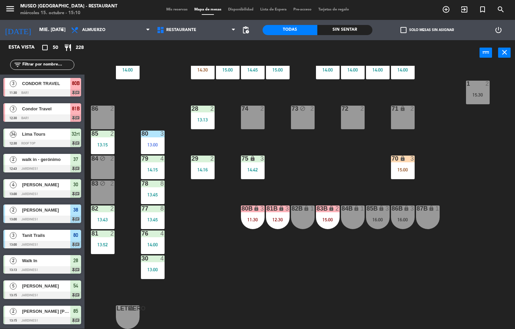
click at [326, 218] on div "15:00" at bounding box center [328, 220] width 24 height 5
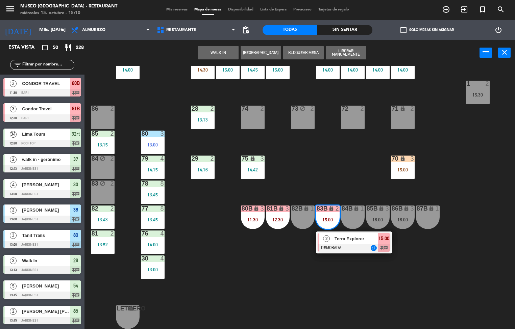
click at [350, 235] on span "Terra Explorer" at bounding box center [355, 238] width 43 height 7
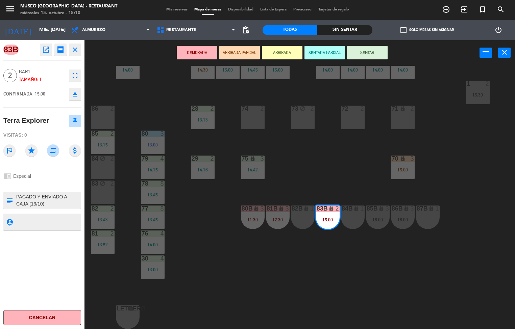
click at [45, 46] on icon "open_in_new" at bounding box center [46, 50] width 8 height 8
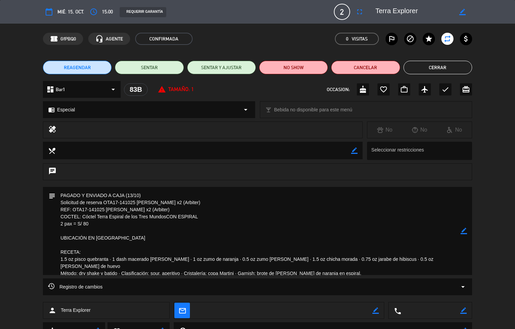
click at [436, 70] on button "Cerrar" at bounding box center [437, 68] width 69 height 14
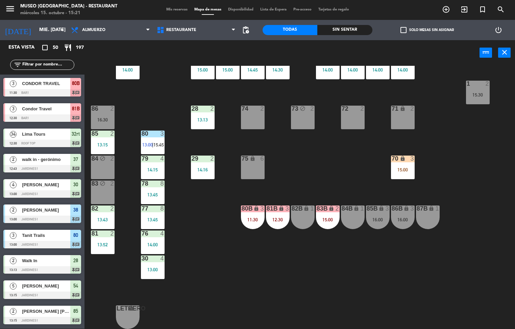
scroll to position [218, 0]
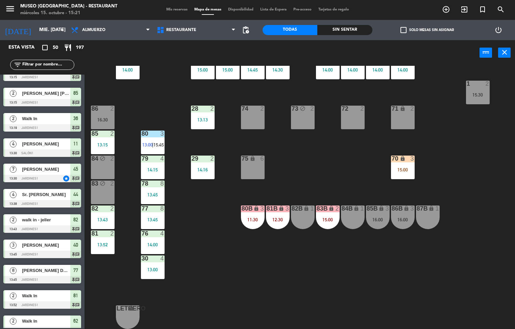
click at [402, 156] on icon "lock" at bounding box center [403, 159] width 6 height 6
click at [441, 291] on div "44 block 4 13:38 49 2 54 5 13:15 64 2 14:00 48 5 14:30 53 5 14:30 63 2 14:48 43…" at bounding box center [302, 198] width 425 height 264
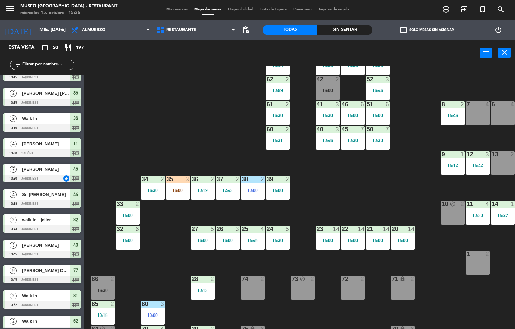
scroll to position [51, 0]
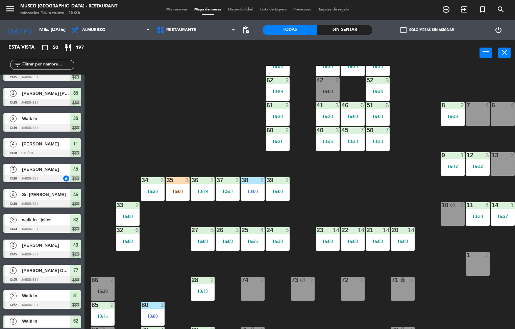
click at [273, 237] on div "24 5 14:30" at bounding box center [278, 239] width 24 height 24
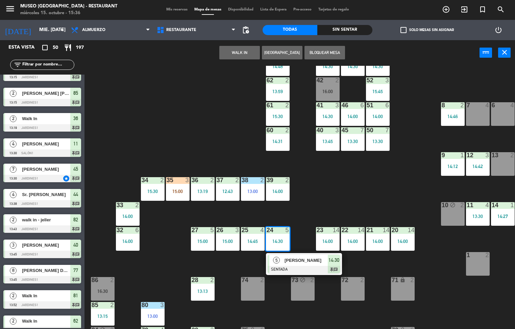
click at [303, 262] on span "[PERSON_NAME]" at bounding box center [305, 260] width 43 height 7
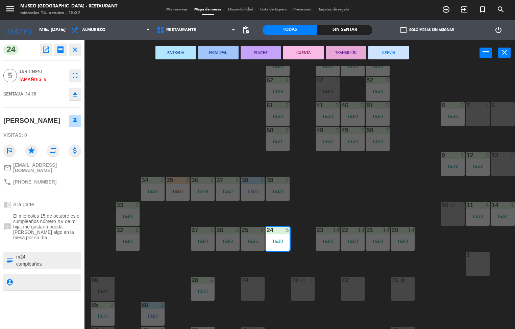
click at [173, 113] on div "44 block 4 13:38 49 2 54 5 13:15 64 2 14:00 48 5 14:30 53 5 14:30 63 2 14:48 43…" at bounding box center [302, 198] width 425 height 264
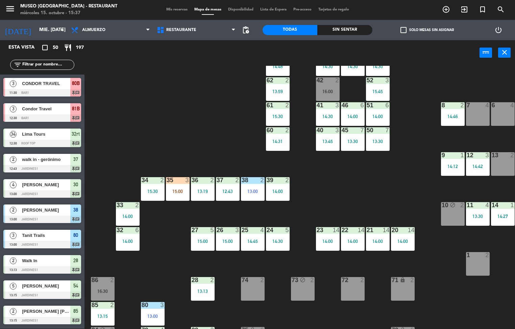
scroll to position [0, 0]
click at [253, 241] on div "14:45" at bounding box center [253, 241] width 24 height 5
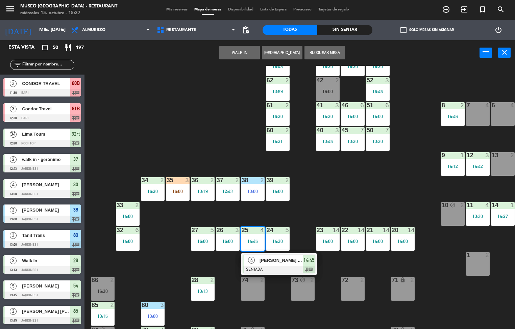
click at [287, 262] on span "[PERSON_NAME] [PERSON_NAME]" at bounding box center [280, 260] width 43 height 7
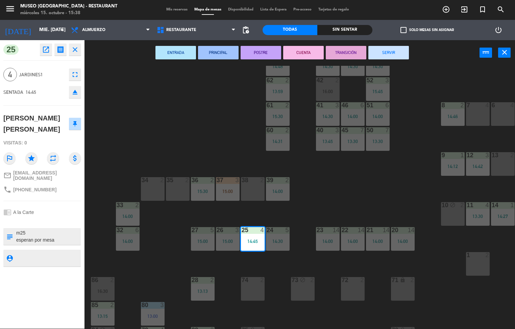
click at [214, 111] on div "44 block 4 13:38 49 2 54 5 13:15 64 2 14:00 48 5 14:30 53 5 14:30 63 2 14:48 43…" at bounding box center [302, 198] width 425 height 264
click at [202, 241] on div "15:00" at bounding box center [203, 241] width 24 height 5
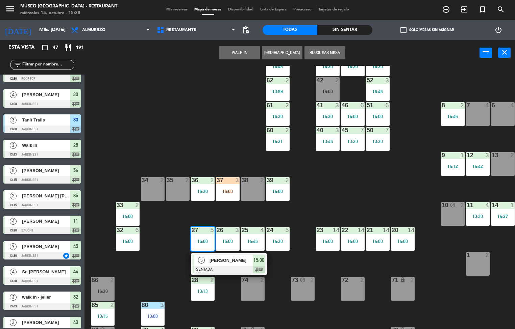
click at [236, 263] on span "[PERSON_NAME]" at bounding box center [230, 260] width 43 height 7
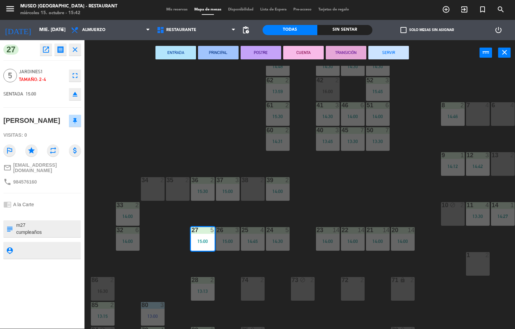
click at [363, 179] on div "44 block 4 13:38 49 2 54 5 13:15 64 2 14:00 48 5 14:30 53 5 14:30 63 2 14:48 43…" at bounding box center [302, 198] width 425 height 264
click at [285, 189] on div "14:00" at bounding box center [278, 191] width 24 height 5
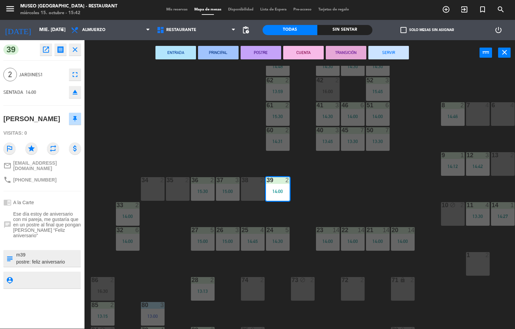
click at [396, 46] on button "SERVIR" at bounding box center [388, 53] width 41 height 14
click at [388, 149] on div "50 7 13:30" at bounding box center [378, 139] width 24 height 24
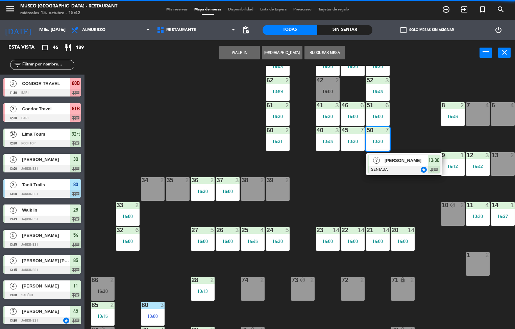
click at [198, 192] on div "15:30" at bounding box center [203, 191] width 24 height 5
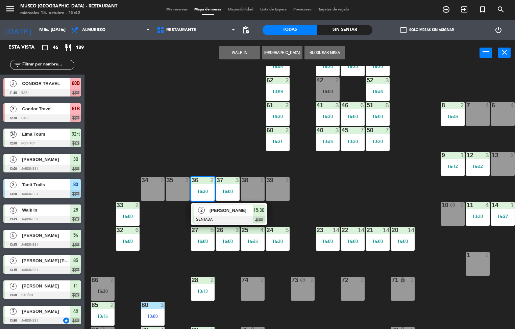
click at [216, 213] on span "[PERSON_NAME]" at bounding box center [230, 210] width 43 height 7
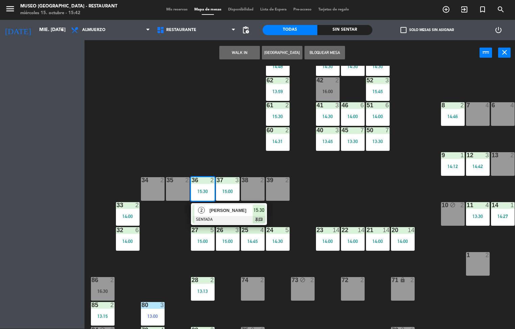
click at [177, 187] on div "35 2" at bounding box center [178, 189] width 24 height 24
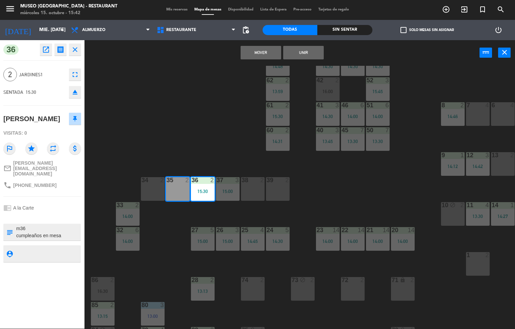
click at [263, 54] on button "Mover" at bounding box center [261, 53] width 41 height 14
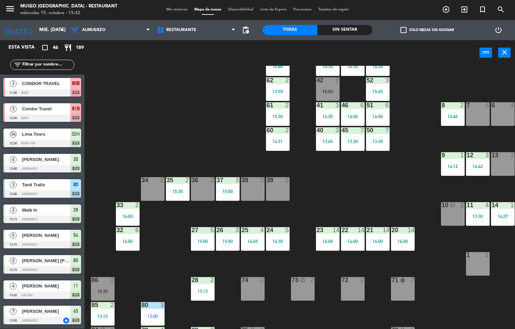
click at [205, 133] on div "44 block 4 13:38 49 2 54 5 13:15 64 2 14:00 48 5 14:30 53 5 14:30 63 2 14:48 43…" at bounding box center [302, 198] width 425 height 264
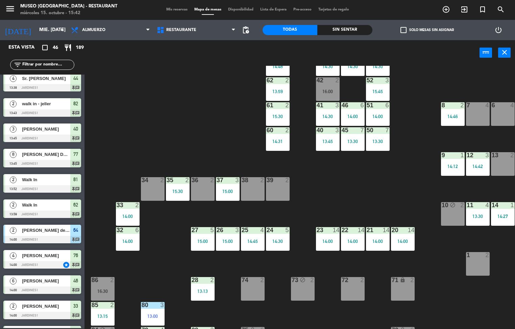
click at [133, 242] on div "14:00" at bounding box center [128, 241] width 24 height 5
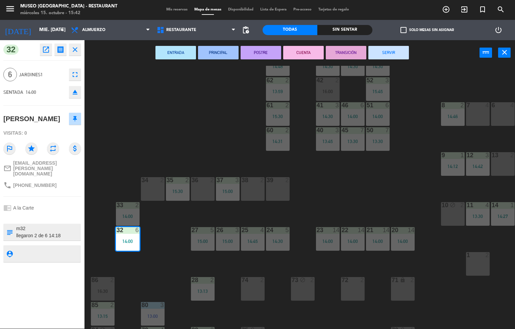
click at [211, 53] on button "PRINCIPAL" at bounding box center [218, 53] width 41 height 14
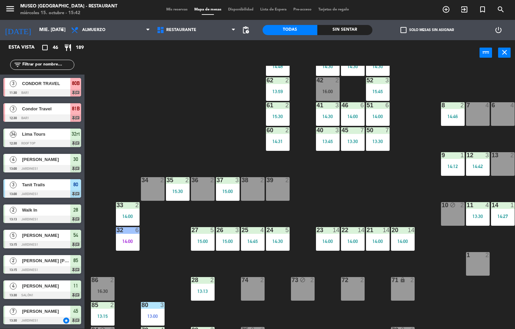
click at [364, 194] on div "44 block 4 13:38 49 2 54 5 13:15 64 2 14:00 48 5 14:30 53 5 14:30 63 2 14:48 43…" at bounding box center [302, 198] width 425 height 264
